Goal: Navigation & Orientation: Find specific page/section

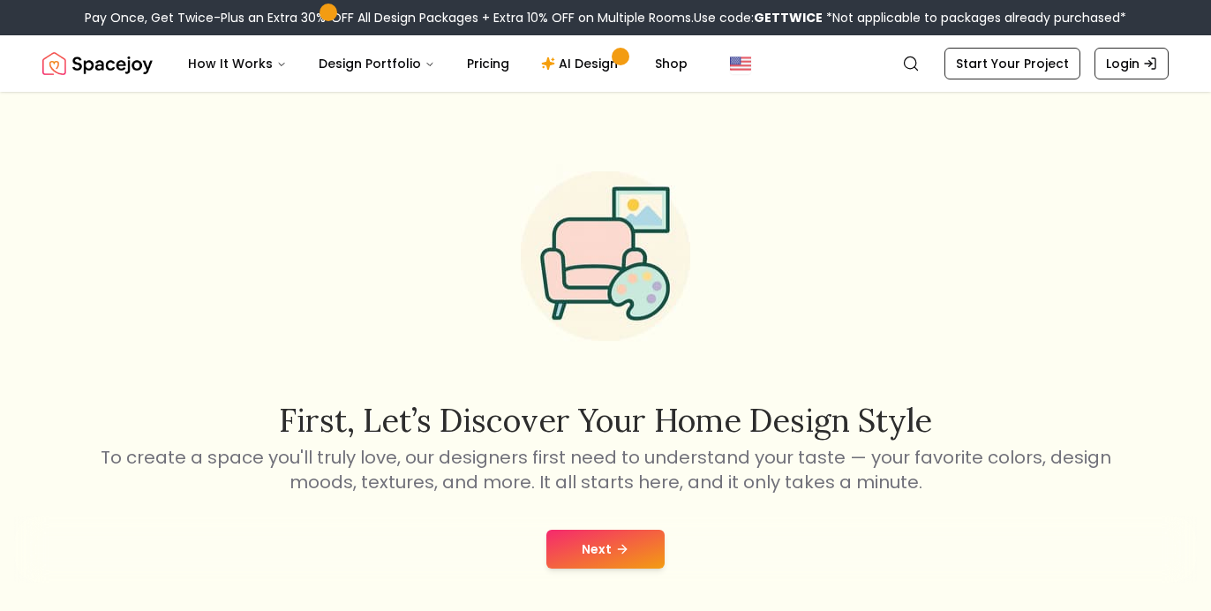
click at [613, 546] on button "Next" at bounding box center [605, 549] width 118 height 39
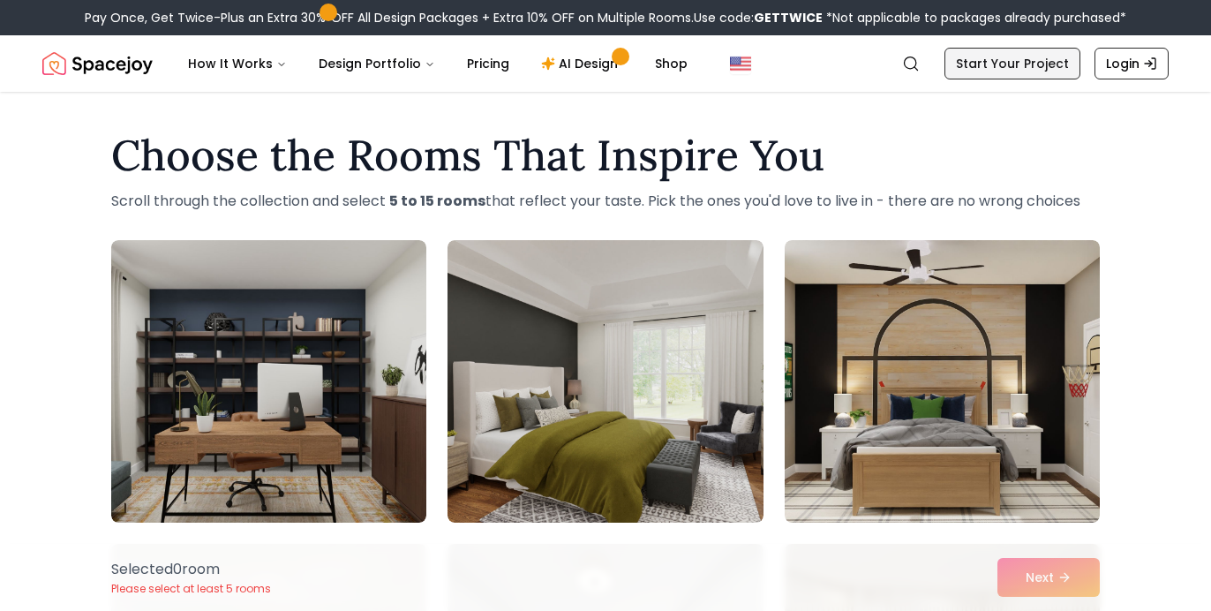
click at [1031, 64] on link "Start Your Project" at bounding box center [1012, 64] width 136 height 32
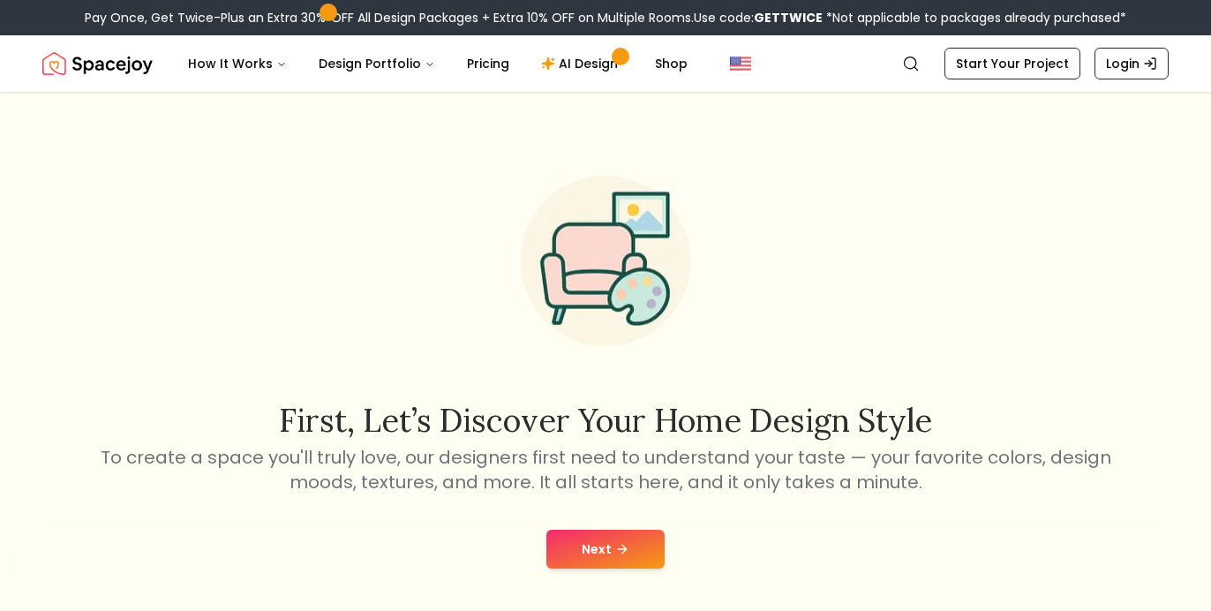
click at [628, 546] on button "Next" at bounding box center [605, 549] width 118 height 39
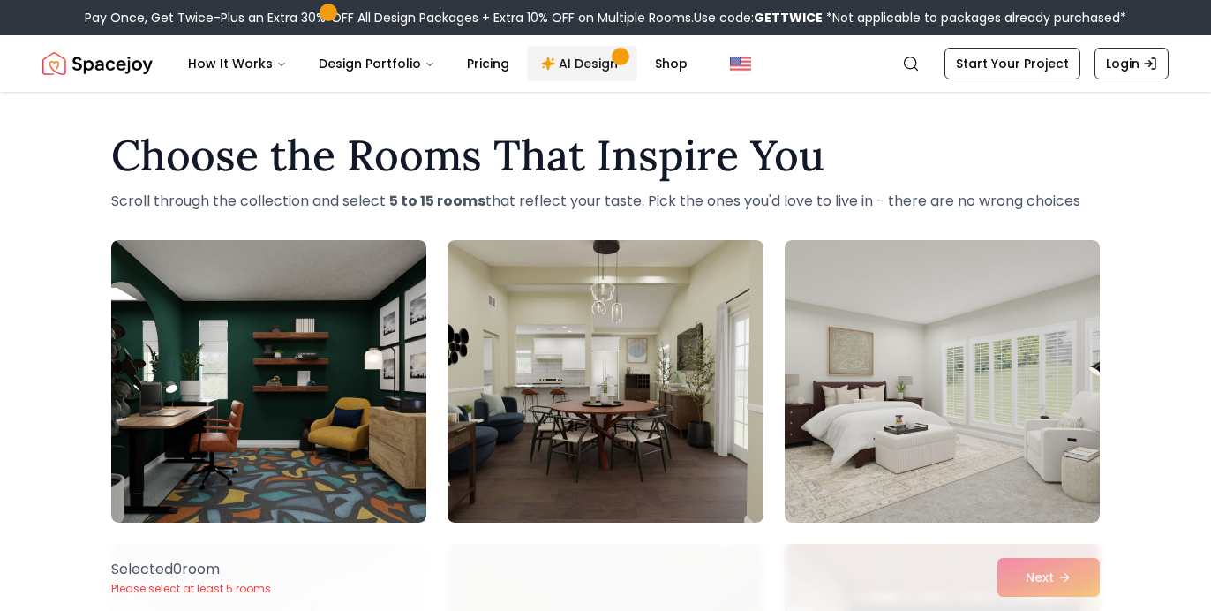
click at [587, 67] on link "AI Design" at bounding box center [582, 63] width 110 height 35
